Goal: Find specific page/section: Find specific page/section

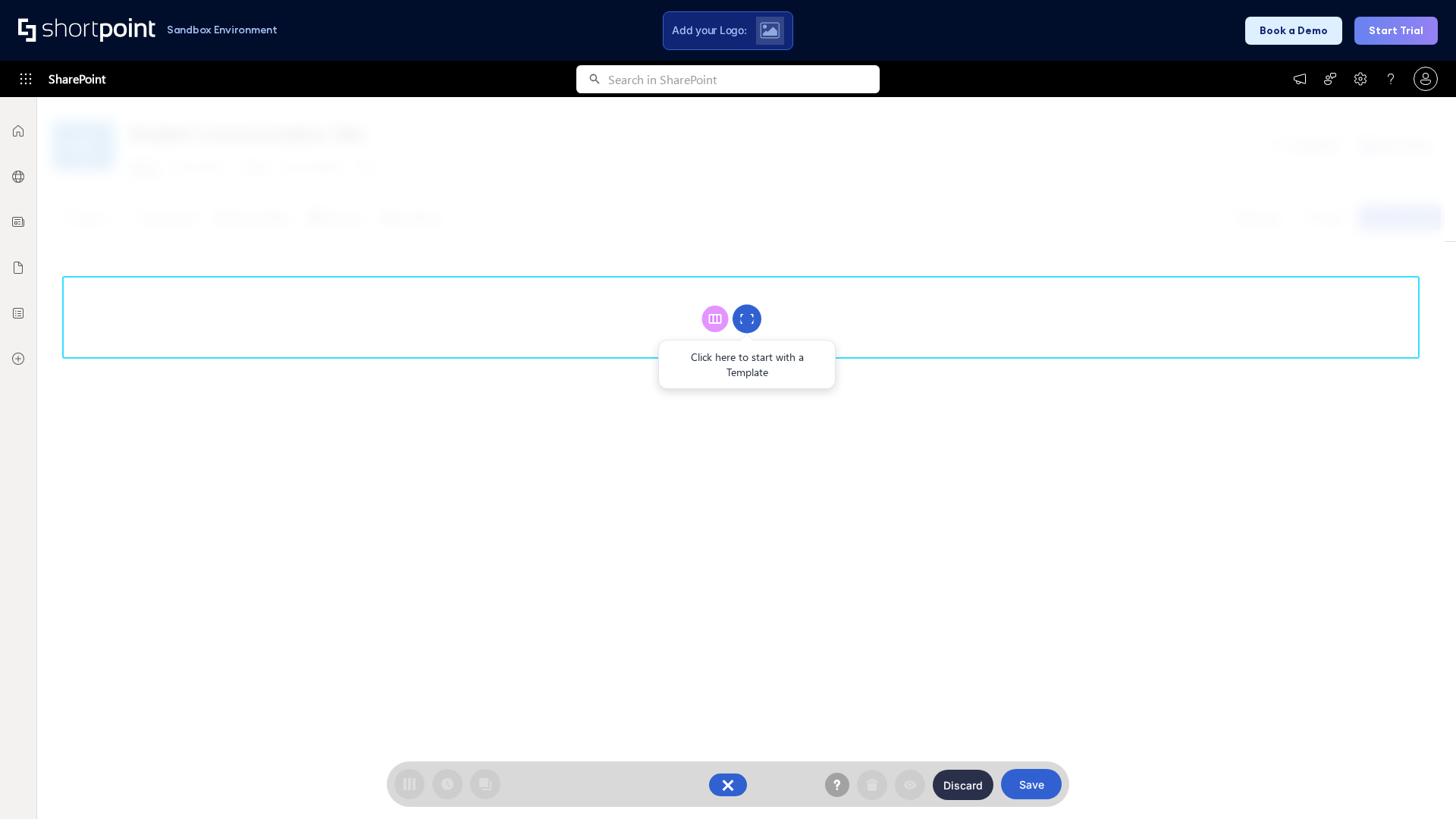
click at [748, 318] on circle at bounding box center [747, 318] width 29 height 29
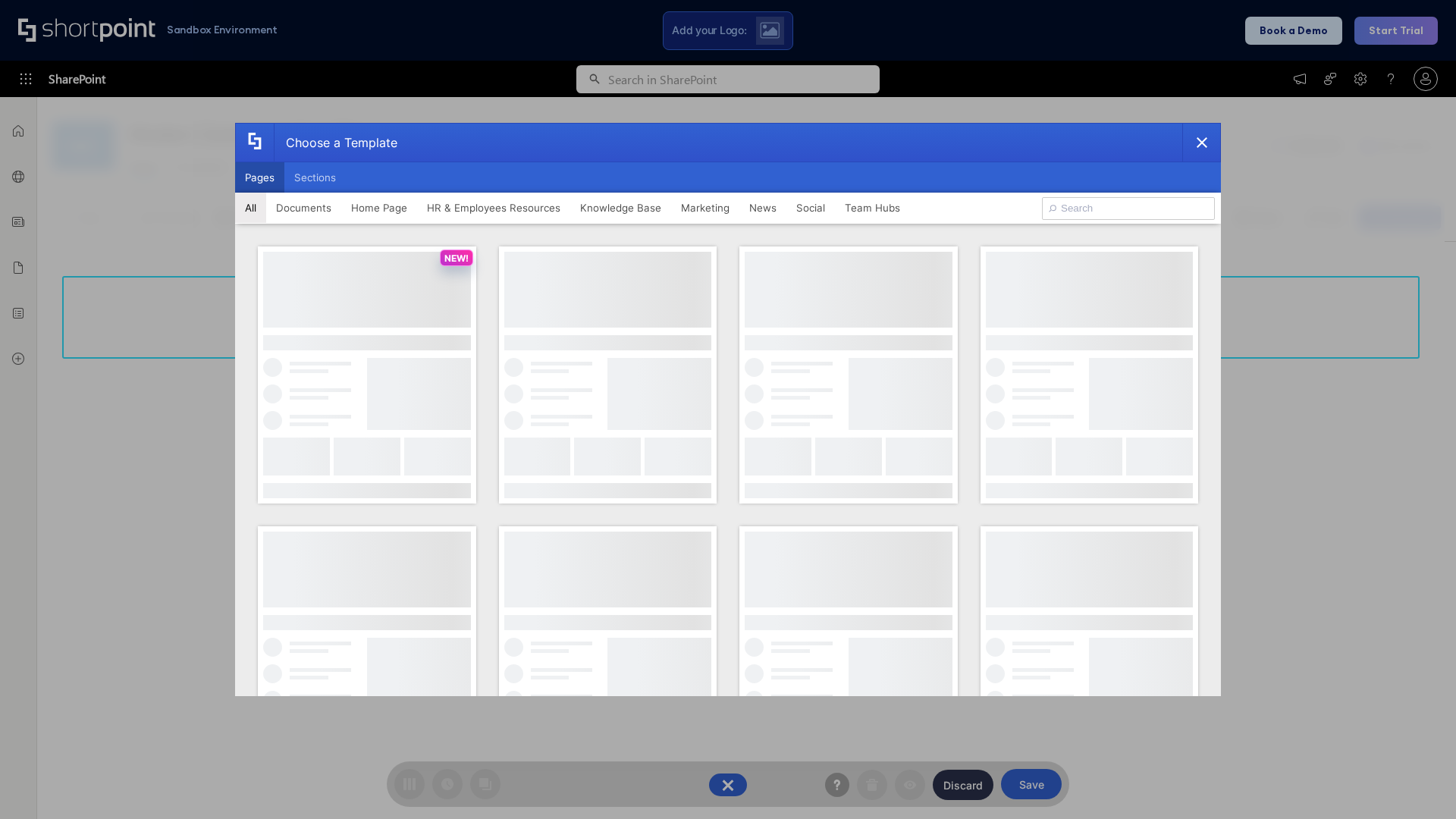
click at [259, 177] on button "Pages" at bounding box center [259, 177] width 49 height 31
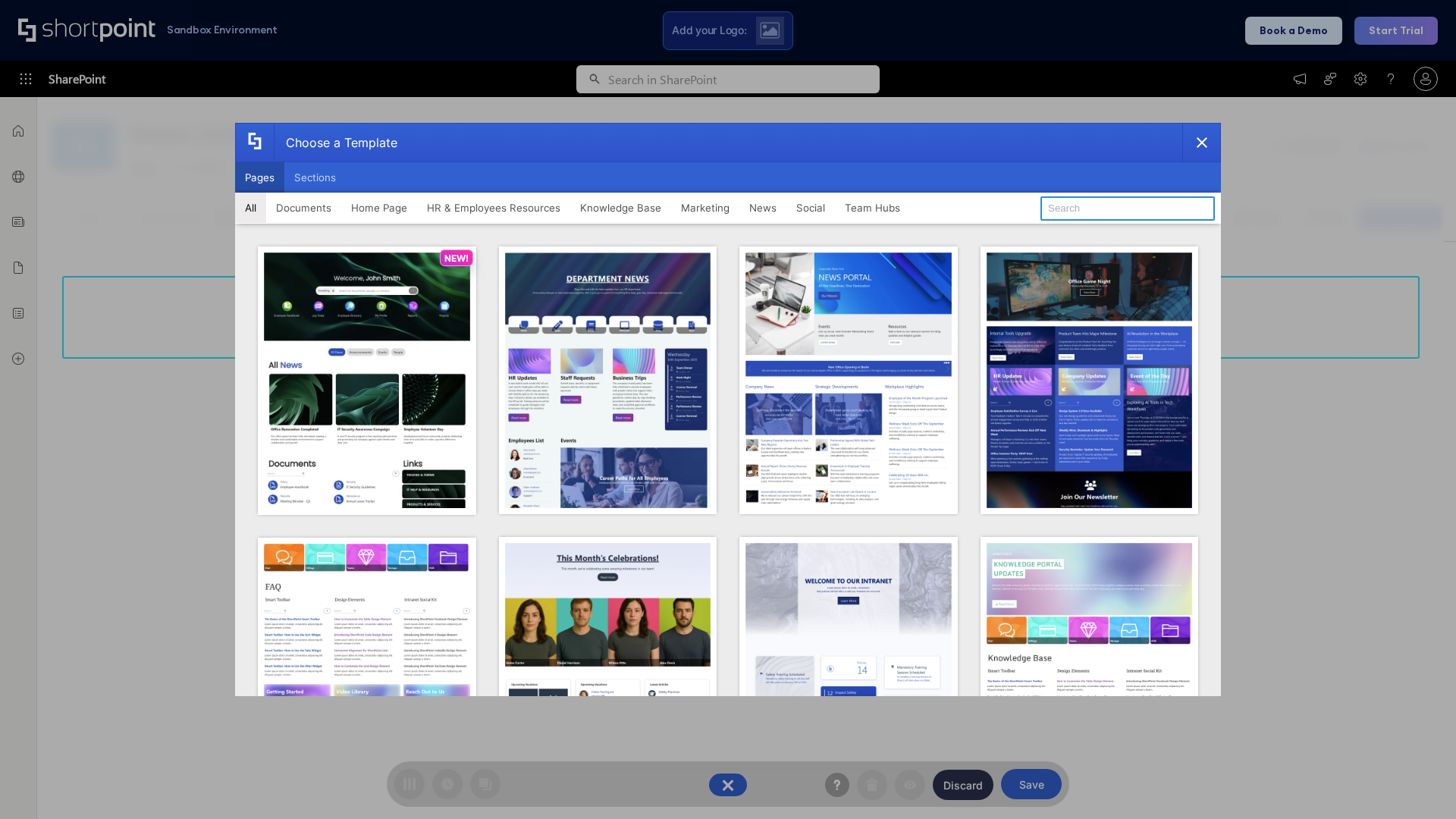
type input "Knowledge Portal 1"
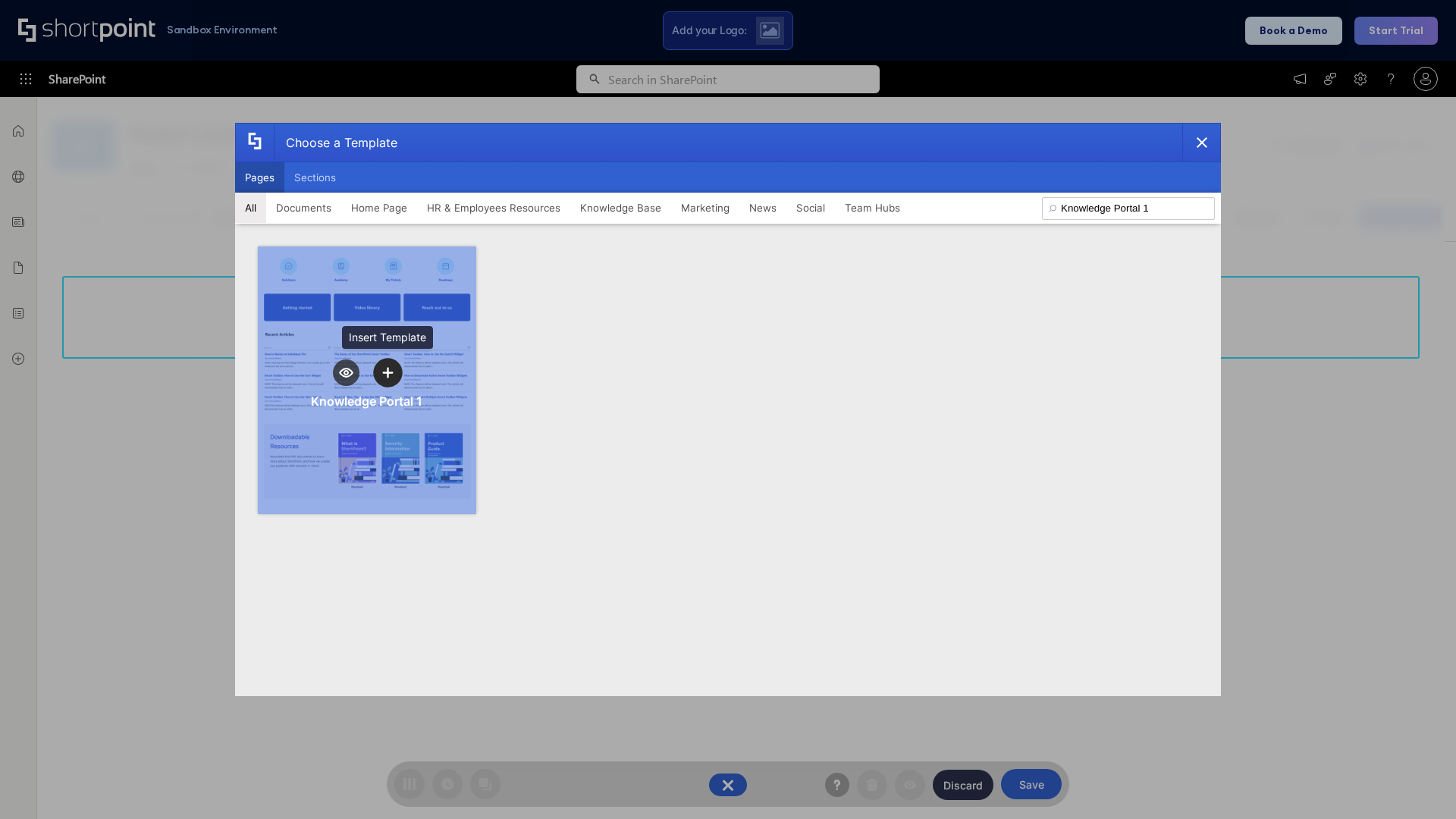
click at [387, 372] on icon "template selector" at bounding box center [387, 371] width 10 height 10
